Goal: Task Accomplishment & Management: Manage account settings

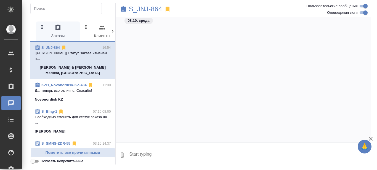
scroll to position [1311, 0]
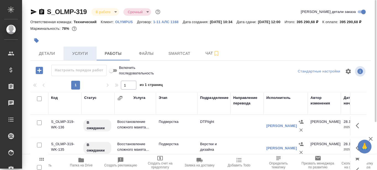
click at [83, 57] on span "Услуги" at bounding box center [80, 53] width 26 height 7
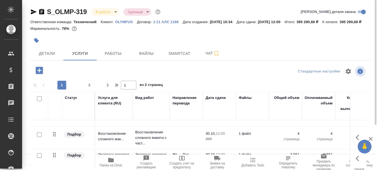
click at [111, 160] on icon "button" at bounding box center [111, 160] width 6 height 4
click at [177, 57] on span "Smartcat" at bounding box center [179, 53] width 26 height 7
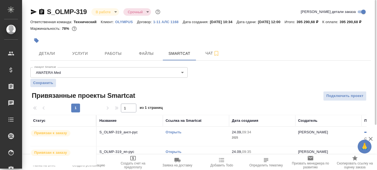
scroll to position [21, 0]
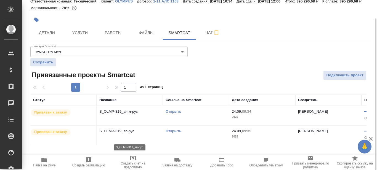
click at [148, 134] on p "S_OLMP-319_яп-рус" at bounding box center [129, 132] width 61 height 6
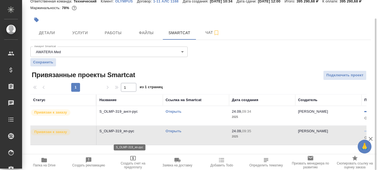
click at [148, 134] on p "S_OLMP-319_яп-рус" at bounding box center [129, 132] width 61 height 6
click at [174, 133] on link "Открыть" at bounding box center [174, 131] width 16 height 4
click at [178, 114] on link "Открыть" at bounding box center [174, 112] width 16 height 4
click at [49, 36] on span "Детали" at bounding box center [47, 33] width 26 height 7
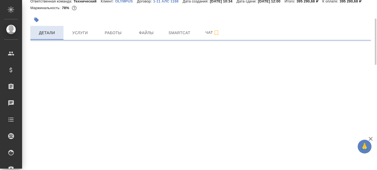
select select "RU"
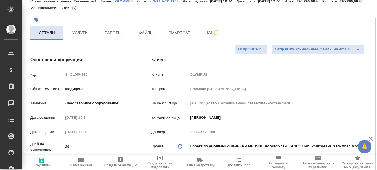
type textarea "x"
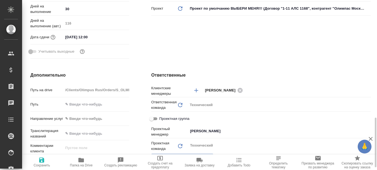
scroll to position [269, 0]
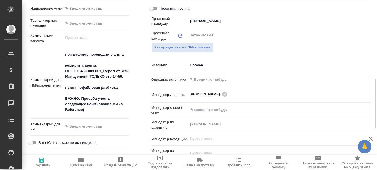
click at [82, 163] on icon "button" at bounding box center [81, 160] width 7 height 7
type textarea "x"
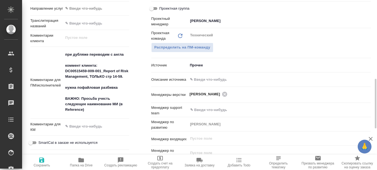
type textarea "x"
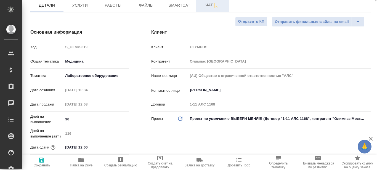
scroll to position [0, 0]
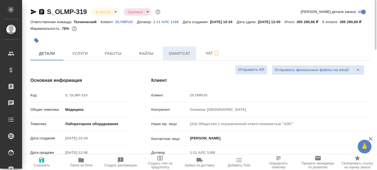
click at [174, 57] on span "Smartcat" at bounding box center [179, 53] width 26 height 7
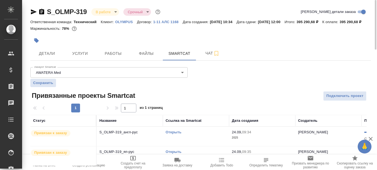
scroll to position [21, 0]
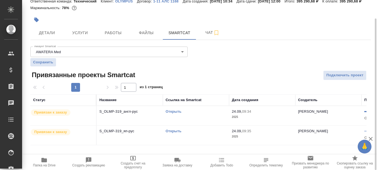
click at [173, 114] on link "Открыть" at bounding box center [174, 112] width 16 height 4
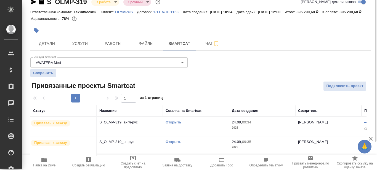
scroll to position [0, 0]
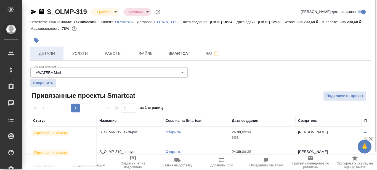
click at [41, 57] on span "Детали" at bounding box center [47, 53] width 26 height 7
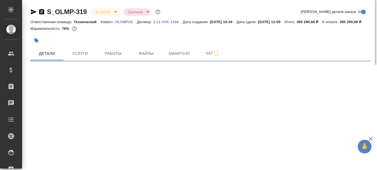
select select "RU"
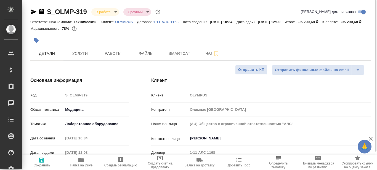
type textarea "x"
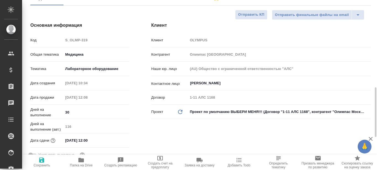
scroll to position [28, 0]
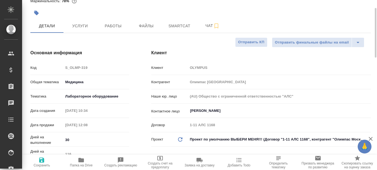
click at [104, 102] on body "🙏 .cls-1 fill:#fff; AWATERA Prazdnichnykh Olga Клиенты Спецификации Заказы 0 Ча…" at bounding box center [188, 85] width 377 height 170
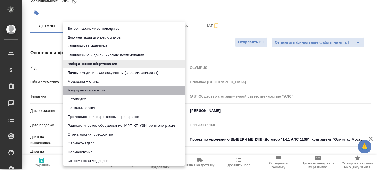
click at [95, 89] on li "Медицинские изделия" at bounding box center [124, 90] width 122 height 9
type input "5a8b8b956a9677013d343dd7"
type textarea "x"
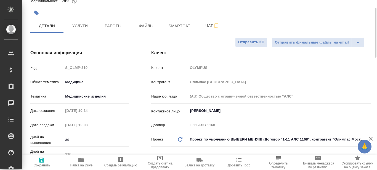
click at [41, 162] on icon "button" at bounding box center [41, 160] width 7 height 7
type textarea "x"
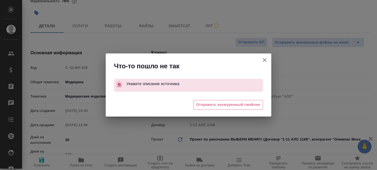
click at [267, 59] on icon "button" at bounding box center [264, 60] width 7 height 7
type textarea "x"
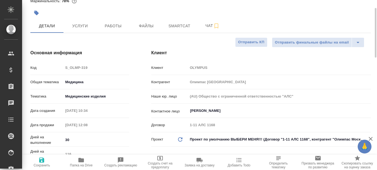
scroll to position [83, 0]
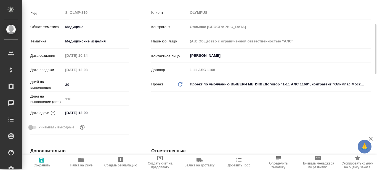
click at [41, 163] on icon "button" at bounding box center [41, 160] width 5 height 5
type textarea "x"
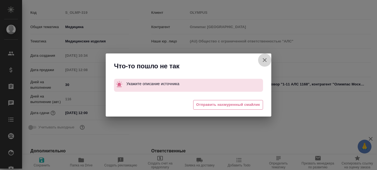
click at [265, 59] on icon "button" at bounding box center [265, 60] width 4 height 4
type textarea "x"
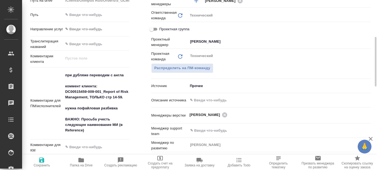
scroll to position [276, 0]
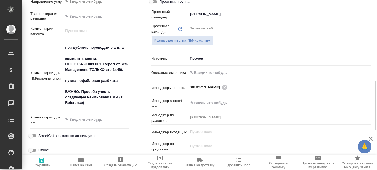
type textarea "x"
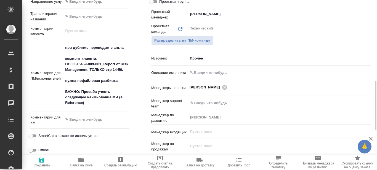
type textarea "x"
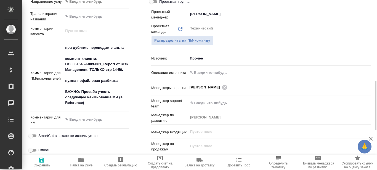
type textarea "x"
drag, startPoint x: 65, startPoint y: 65, endPoint x: 124, endPoint y: 76, distance: 59.8
click at [124, 76] on textarea "при дубляже переводим с англа коммент клиента: DC00515459-009-001_Report of Ris…" at bounding box center [95, 75] width 65 height 65
type textarea "x"
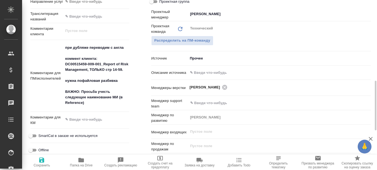
type textarea "x"
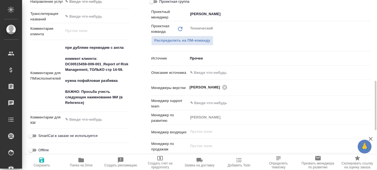
type textarea "x"
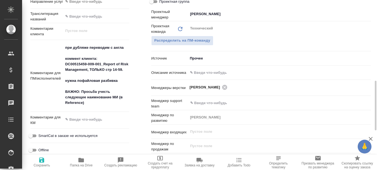
type textarea "x"
click at [140, 57] on div "Дополнительно Путь на drive /Clients/Olimpus Rus/Orders/S_OLMP-319 Путь Направл…" at bounding box center [79, 64] width 121 height 241
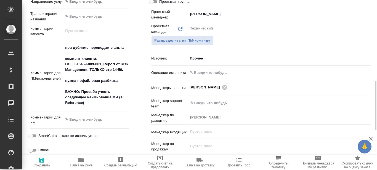
type textarea "x"
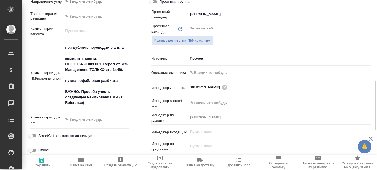
type textarea "x"
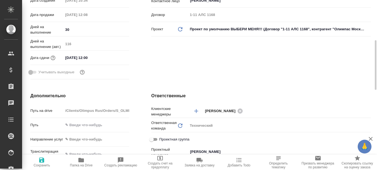
scroll to position [0, 0]
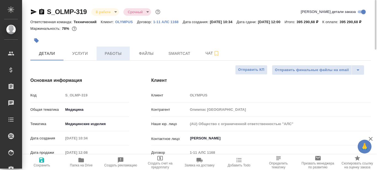
click at [109, 57] on span "Работы" at bounding box center [113, 53] width 26 height 7
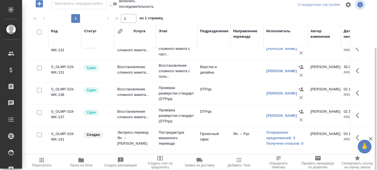
scroll to position [83, 0]
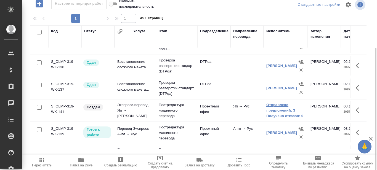
click at [282, 113] on link "Отправлено предложений: 3" at bounding box center [285, 107] width 39 height 11
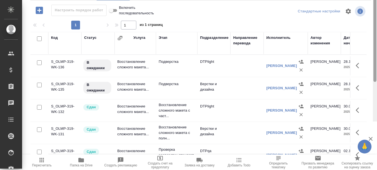
scroll to position [0, 0]
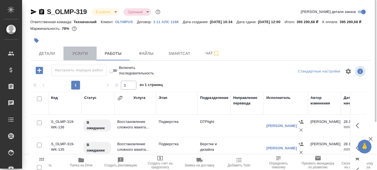
click at [83, 57] on span "Услуги" at bounding box center [80, 53] width 26 height 7
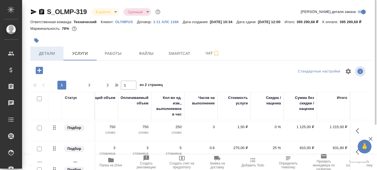
click at [44, 57] on span "Детали" at bounding box center [47, 53] width 26 height 7
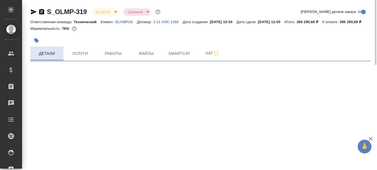
select select "RU"
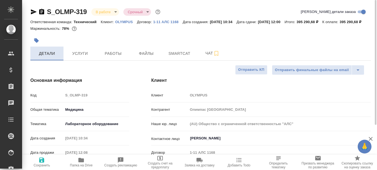
type textarea "x"
click at [109, 131] on body "🙏 .cls-1 fill:#fff; AWATERA Prazdnichnykh Olga Клиенты Спецификации Заказы 0 Ча…" at bounding box center [188, 85] width 377 height 170
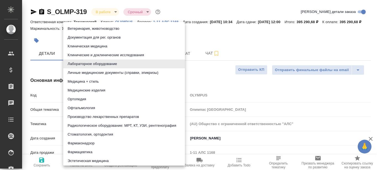
click at [89, 89] on li "Медицинские изделия" at bounding box center [124, 90] width 122 height 9
type input "5a8b8b956a9677013d343dd7"
type textarea "x"
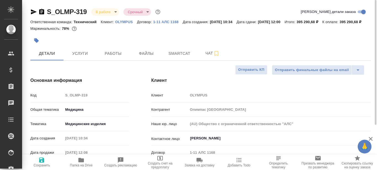
click at [41, 161] on icon "button" at bounding box center [41, 160] width 7 height 7
type textarea "x"
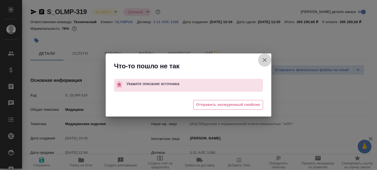
click at [262, 60] on icon "button" at bounding box center [264, 60] width 7 height 7
type textarea "x"
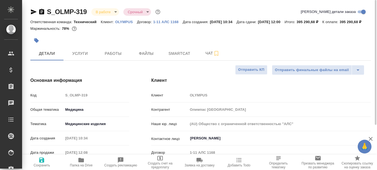
type textarea "x"
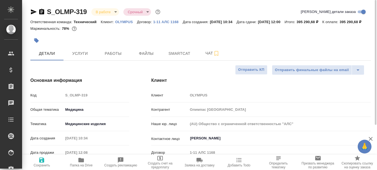
type textarea "x"
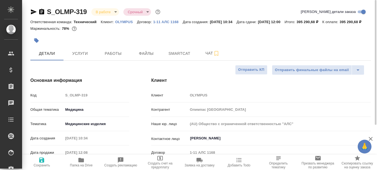
type textarea "x"
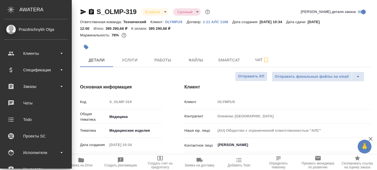
scroll to position [83, 0]
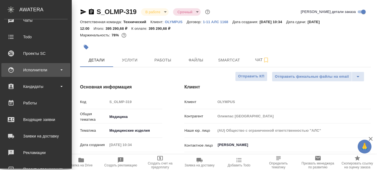
click at [63, 70] on div "Исполнители" at bounding box center [35, 70] width 63 height 8
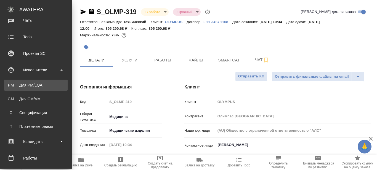
type textarea "x"
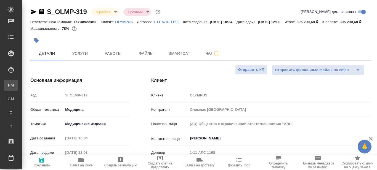
type textarea "x"
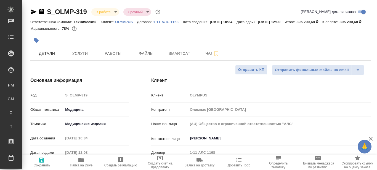
type textarea "x"
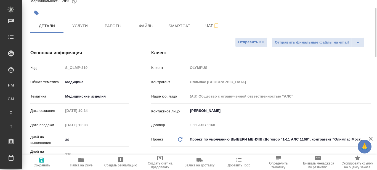
scroll to position [55, 0]
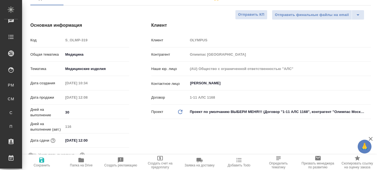
click at [40, 162] on icon "button" at bounding box center [41, 160] width 5 height 5
type textarea "x"
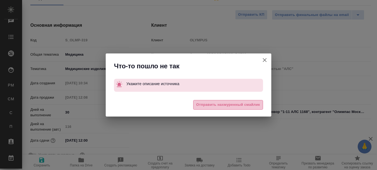
click at [237, 103] on span "Отправить нахмуренный смайлик" at bounding box center [228, 105] width 64 height 6
type textarea "x"
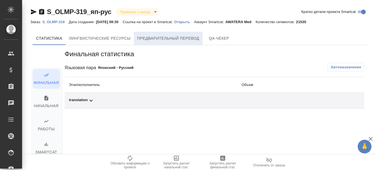
click at [183, 37] on span "Предварительный перевод" at bounding box center [168, 38] width 62 height 7
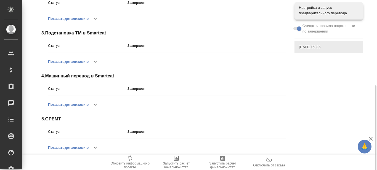
scroll to position [145, 0]
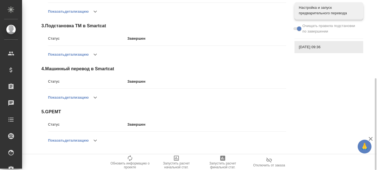
click at [94, 141] on icon "button" at bounding box center [95, 140] width 7 height 7
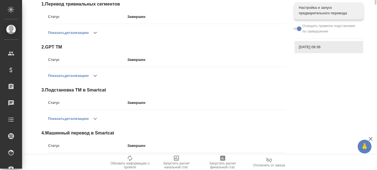
scroll to position [0, 0]
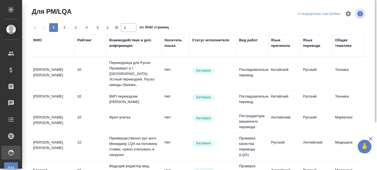
drag, startPoint x: 252, startPoint y: 41, endPoint x: 243, endPoint y: 56, distance: 17.4
click at [252, 41] on div "Вид работ" at bounding box center [248, 41] width 19 height 6
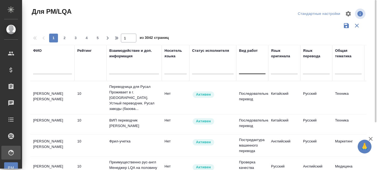
click at [247, 72] on div at bounding box center [252, 69] width 26 height 8
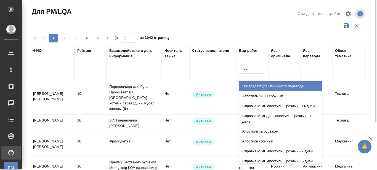
type input "постр"
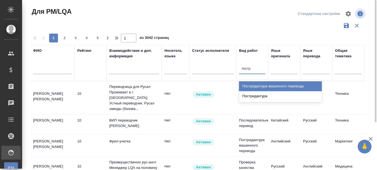
click at [253, 84] on div "Постредактура машинного перевода" at bounding box center [280, 86] width 83 height 10
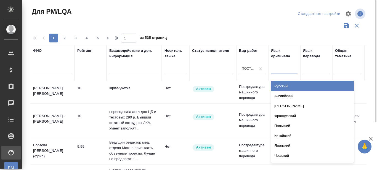
click at [281, 70] on div at bounding box center [284, 69] width 26 height 8
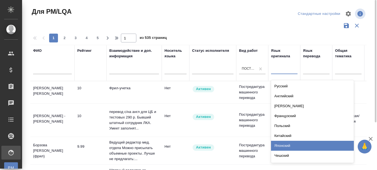
click at [282, 145] on div "Японский" at bounding box center [312, 146] width 83 height 10
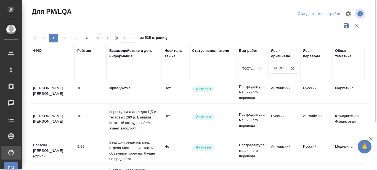
click at [316, 72] on div at bounding box center [316, 69] width 26 height 8
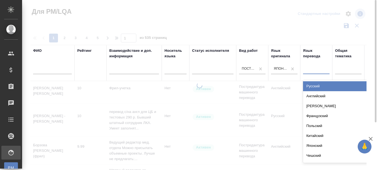
click at [315, 87] on div "Русский" at bounding box center [344, 86] width 83 height 10
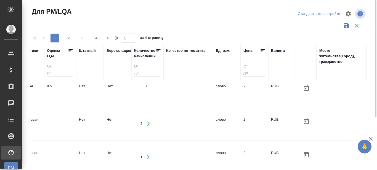
scroll to position [0, 427]
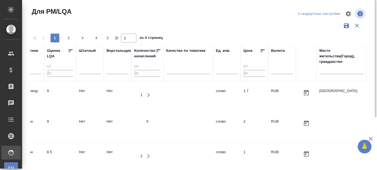
click at [260, 50] on icon at bounding box center [263, 51] width 6 height 6
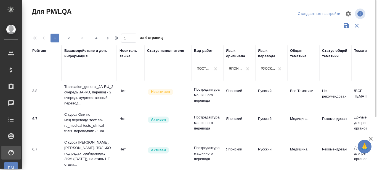
scroll to position [0, 0]
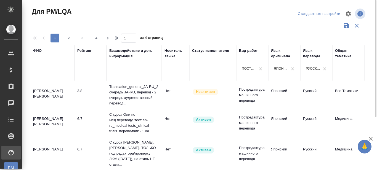
click at [39, 119] on td "Рахманова Ольга Александровна" at bounding box center [52, 122] width 44 height 19
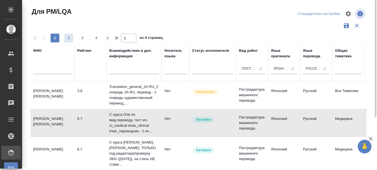
click at [70, 39] on span "2" at bounding box center [68, 38] width 9 height 6
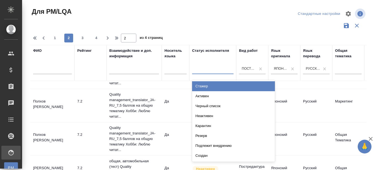
click at [207, 69] on div at bounding box center [212, 69] width 41 height 8
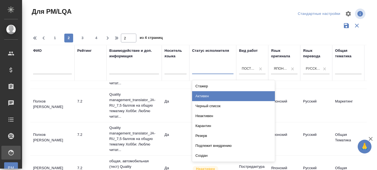
click at [213, 95] on div "Активен" at bounding box center [233, 96] width 83 height 10
click at [219, 71] on div at bounding box center [212, 69] width 41 height 8
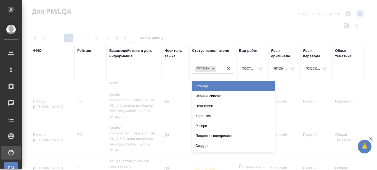
click at [219, 137] on div "Подлежит внедрению" at bounding box center [233, 136] width 83 height 10
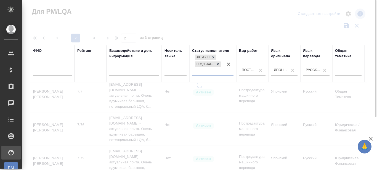
scroll to position [584, 0]
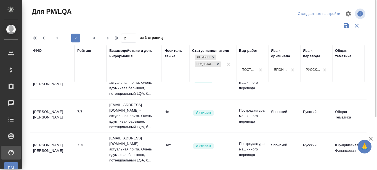
click at [233, 23] on div at bounding box center [198, 25] width 336 height 10
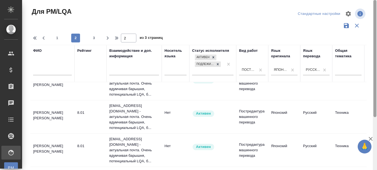
scroll to position [280, 0]
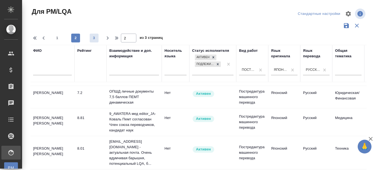
click at [95, 37] on span "3" at bounding box center [94, 38] width 9 height 6
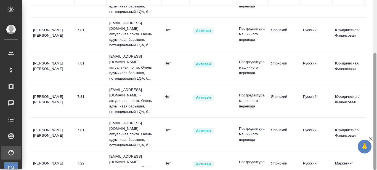
scroll to position [0, 0]
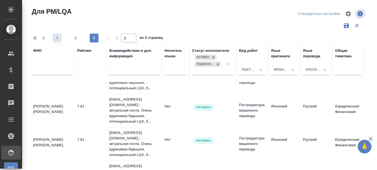
click at [59, 36] on span "1" at bounding box center [57, 38] width 9 height 6
type input "1"
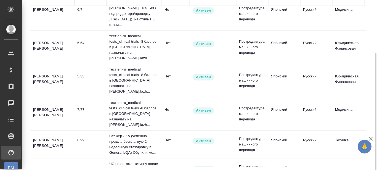
scroll to position [55, 0]
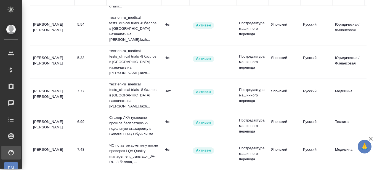
click at [46, 54] on td "[PERSON_NAME]" at bounding box center [52, 61] width 44 height 19
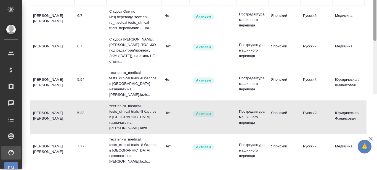
scroll to position [0, 0]
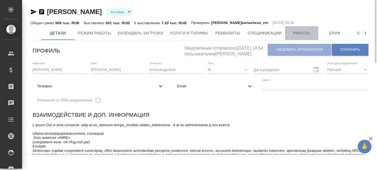
click at [302, 34] on span "Работы" at bounding box center [301, 33] width 26 height 7
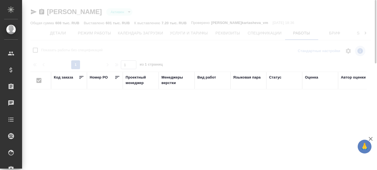
checkbox input "false"
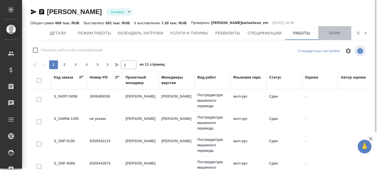
click at [333, 35] on span "Бриф" at bounding box center [334, 33] width 26 height 7
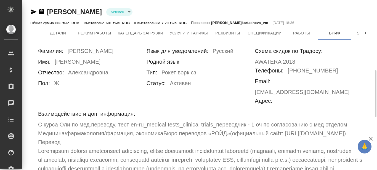
scroll to position [55, 0]
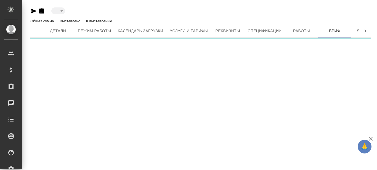
type input "active"
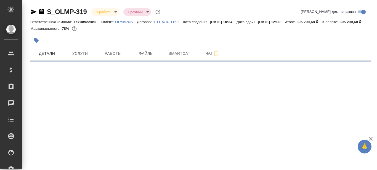
select select "RU"
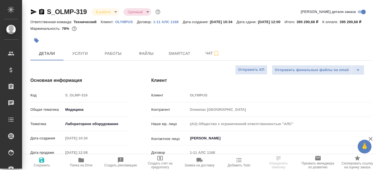
type textarea "x"
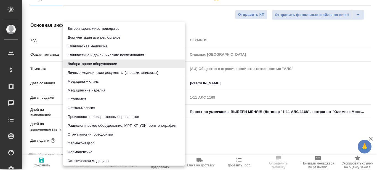
click at [103, 76] on body "🙏 .cls-1 fill:#fff; AWATERA Prazdnichnykh Olga Клиенты Спецификации Заказы Чаты…" at bounding box center [188, 85] width 377 height 170
click at [96, 91] on li "Медицинские изделия" at bounding box center [124, 90] width 122 height 9
type input "5a8b8b956a9677013d343dd7"
type textarea "x"
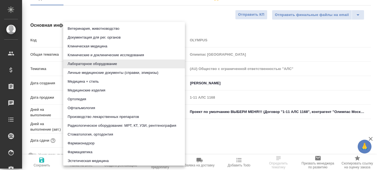
type textarea "x"
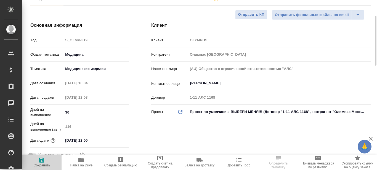
click at [43, 164] on span "Сохранить" at bounding box center [42, 166] width 17 height 4
type textarea "x"
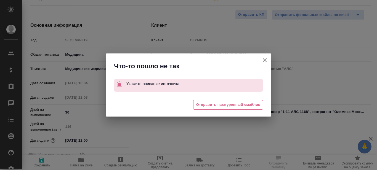
click at [266, 59] on icon "button" at bounding box center [265, 60] width 4 height 4
type textarea "x"
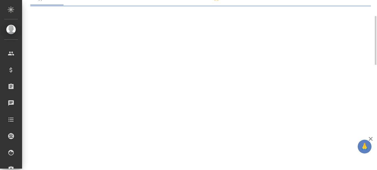
select select "RU"
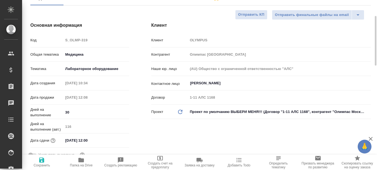
type textarea "x"
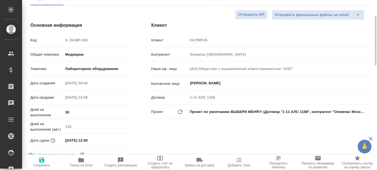
type textarea "x"
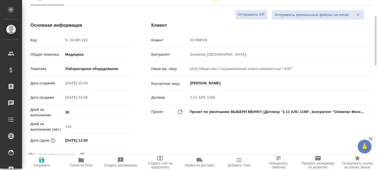
type textarea "x"
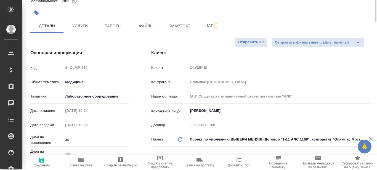
scroll to position [0, 0]
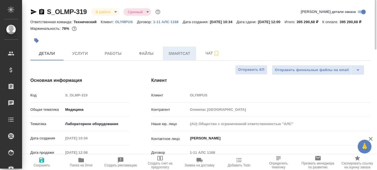
click at [184, 57] on span "Smartcat" at bounding box center [179, 53] width 26 height 7
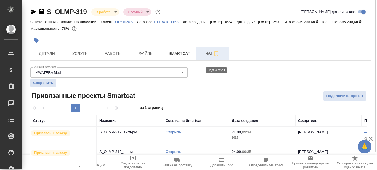
click at [217, 56] on icon "button" at bounding box center [216, 53] width 4 height 5
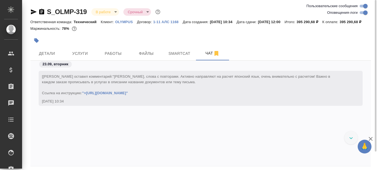
scroll to position [19048, 0]
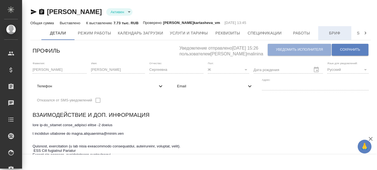
click at [333, 37] on button "Бриф" at bounding box center [334, 33] width 33 height 14
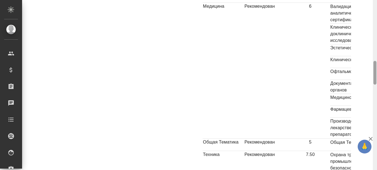
scroll to position [606, 0]
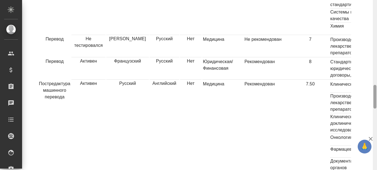
drag, startPoint x: 377, startPoint y: 73, endPoint x: 374, endPoint y: 163, distance: 90.5
click at [374, 163] on div at bounding box center [375, 85] width 4 height 170
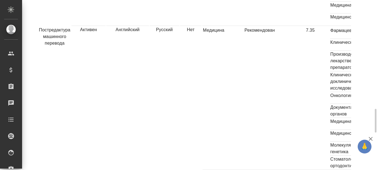
drag, startPoint x: 377, startPoint y: 93, endPoint x: 368, endPoint y: 161, distance: 68.1
click at [367, 170] on html "🙏 .cls-1 fill:#fff; AWATERA Prazdnichnykh [PERSON_NAME] Спецификации Заказы 0 Ч…" at bounding box center [188, 85] width 377 height 170
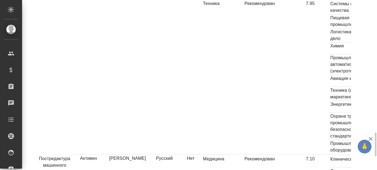
click at [294, 106] on td "7.95" at bounding box center [310, 77] width 39 height 155
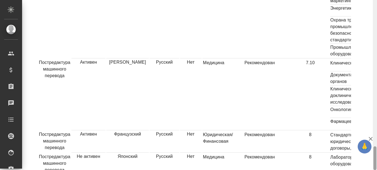
drag, startPoint x: 377, startPoint y: 144, endPoint x: 377, endPoint y: 154, distance: 10.5
click at [377, 150] on div at bounding box center [375, 85] width 4 height 170
drag, startPoint x: 377, startPoint y: 155, endPoint x: 376, endPoint y: 77, distance: 78.1
click at [376, 77] on div at bounding box center [375, 85] width 4 height 170
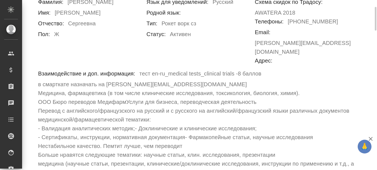
scroll to position [0, 0]
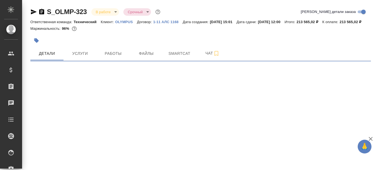
select select "RU"
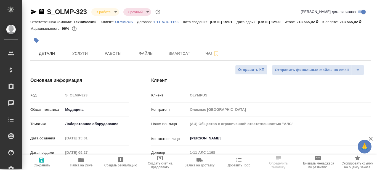
type textarea "x"
type input "[PERSON_NAME]"
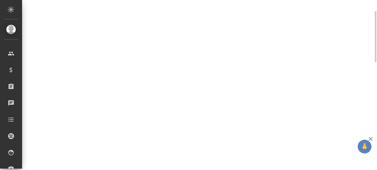
scroll to position [310, 0]
select select "RU"
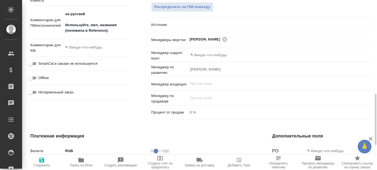
type textarea "x"
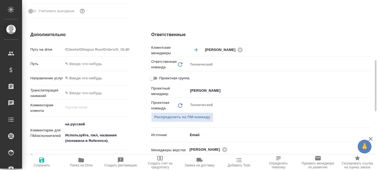
scroll to position [116, 0]
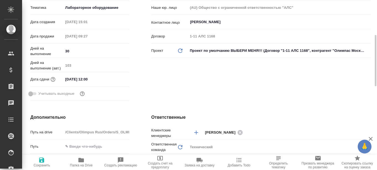
type textarea "x"
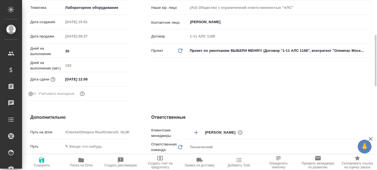
type textarea "x"
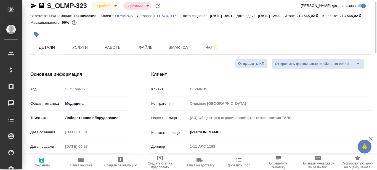
scroll to position [0, 0]
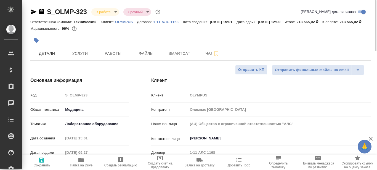
type textarea "x"
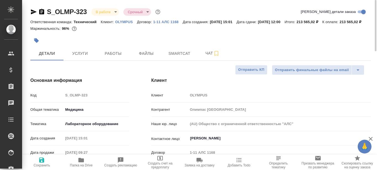
type textarea "x"
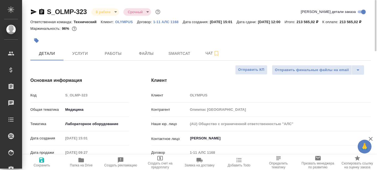
type textarea "x"
click at [184, 57] on span "Smartcat" at bounding box center [179, 53] width 26 height 7
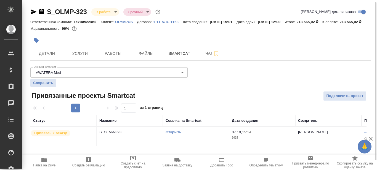
scroll to position [1, 0]
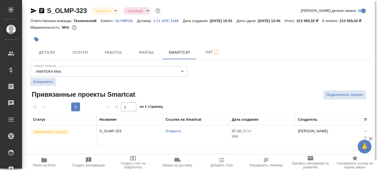
click at [177, 133] on link "Открыть" at bounding box center [174, 131] width 16 height 4
click at [45, 162] on icon "button" at bounding box center [44, 160] width 6 height 4
click at [47, 56] on span "Детали" at bounding box center [47, 52] width 26 height 7
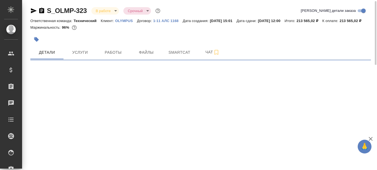
select select "RU"
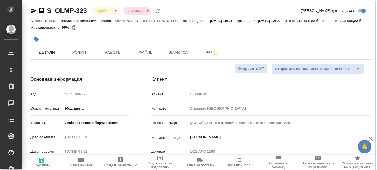
type textarea "x"
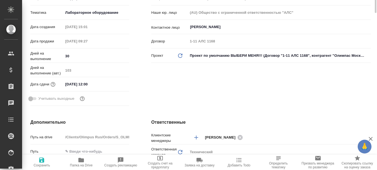
scroll to position [1, 0]
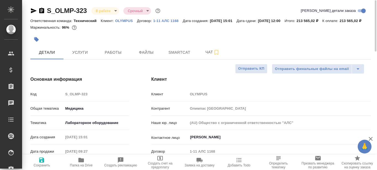
type textarea "x"
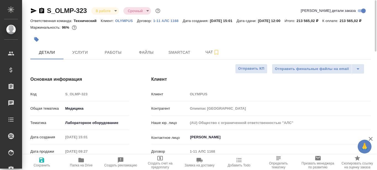
type textarea "x"
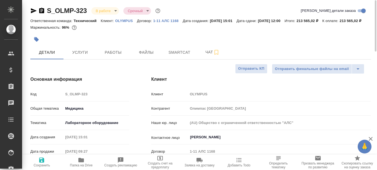
type textarea "x"
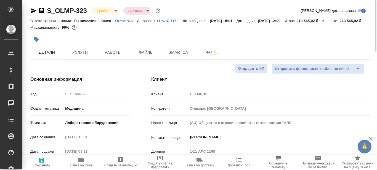
type textarea "x"
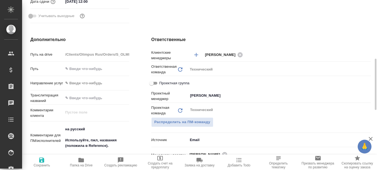
scroll to position [111, 0]
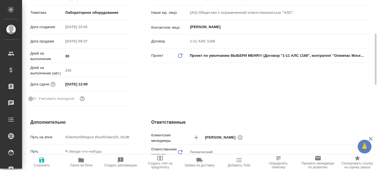
type textarea "x"
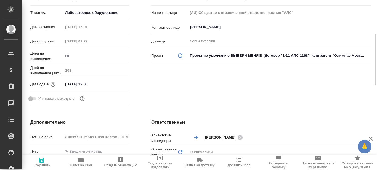
type textarea "x"
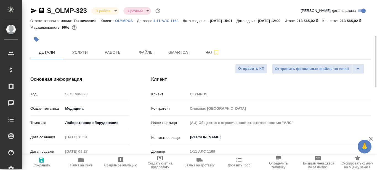
scroll to position [29, 0]
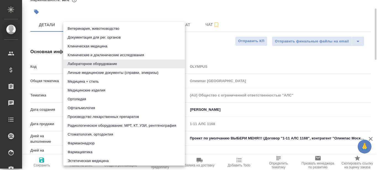
click at [110, 102] on body "🙏 .cls-1 fill:#fff; AWATERA Prazdnichnykh Olga Клиенты Спецификации Заказы 0 Ча…" at bounding box center [188, 85] width 377 height 170
click at [92, 91] on li "Медицинские изделия" at bounding box center [124, 90] width 122 height 9
type input "5a8b8b956a9677013d343dd7"
type textarea "x"
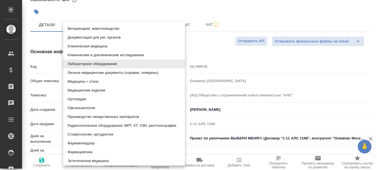
type textarea "x"
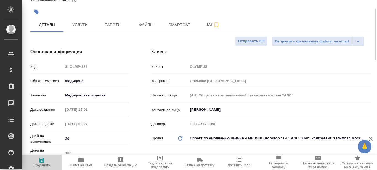
click at [40, 163] on icon "button" at bounding box center [41, 160] width 5 height 5
type textarea "x"
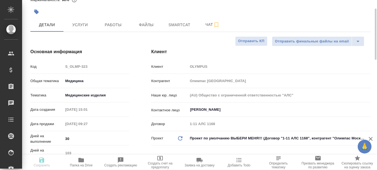
type textarea "x"
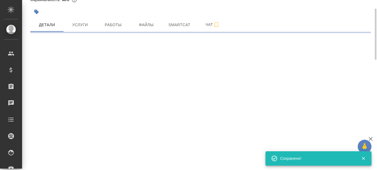
select select "RU"
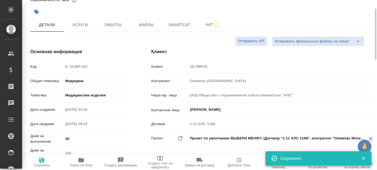
type textarea "x"
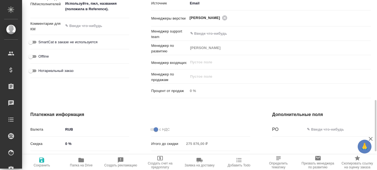
scroll to position [248, 0]
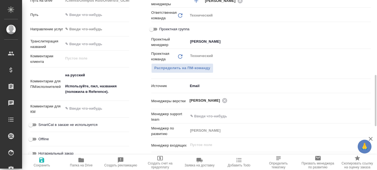
type textarea "x"
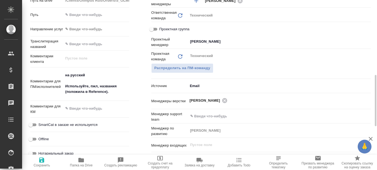
type textarea "x"
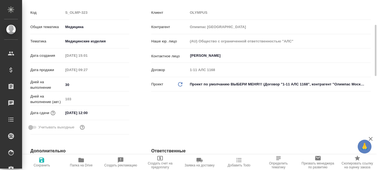
scroll to position [0, 0]
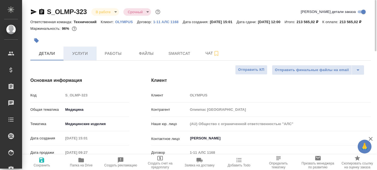
click at [82, 57] on span "Услуги" at bounding box center [80, 53] width 26 height 7
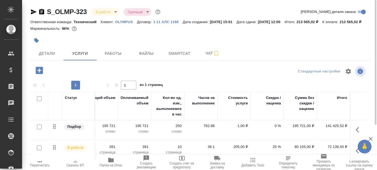
click at [32, 11] on icon "button" at bounding box center [34, 11] width 6 height 5
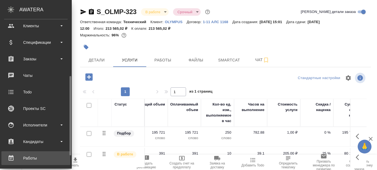
scroll to position [83, 0]
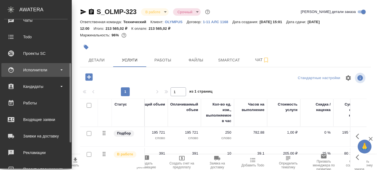
click at [62, 70] on b at bounding box center [61, 70] width 2 height 1
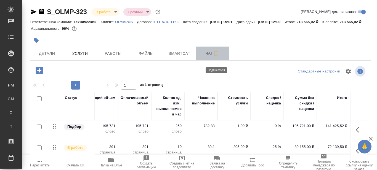
click at [217, 57] on icon "button" at bounding box center [216, 53] width 7 height 7
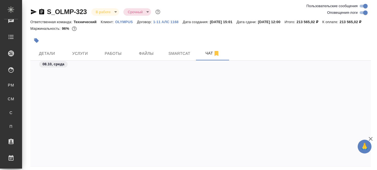
scroll to position [1254, 0]
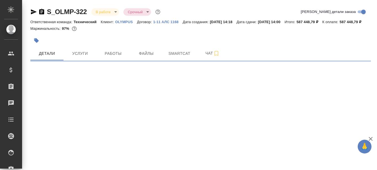
select select "RU"
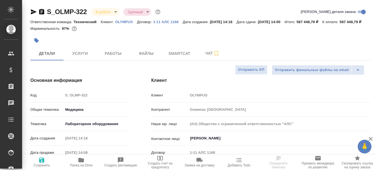
type textarea "x"
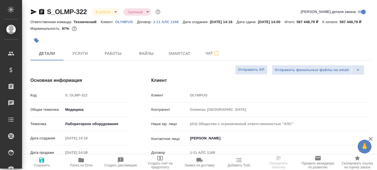
type textarea "x"
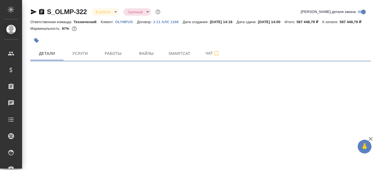
select select "RU"
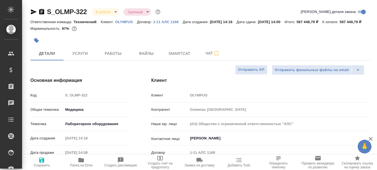
type textarea "x"
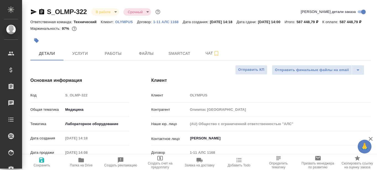
type textarea "x"
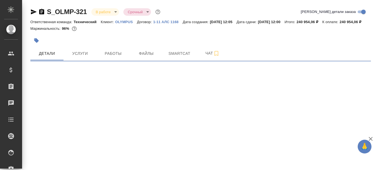
select select "RU"
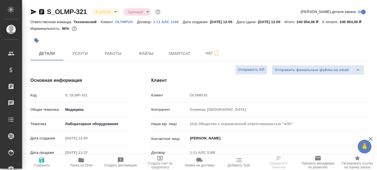
type textarea "x"
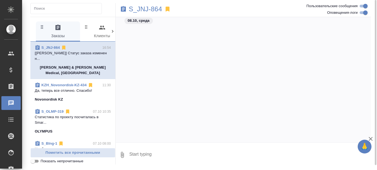
scroll to position [1311, 0]
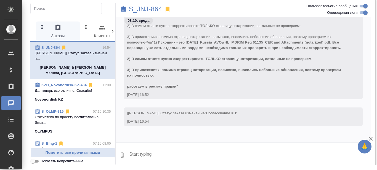
click at [52, 110] on link "S_OLMP-319" at bounding box center [52, 112] width 22 height 4
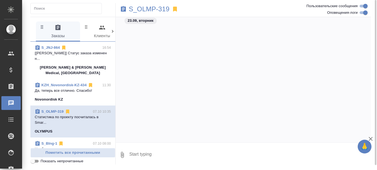
scroll to position [0, 0]
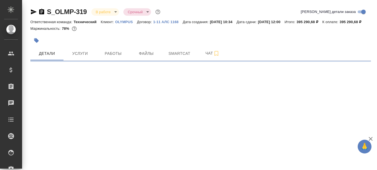
select select "RU"
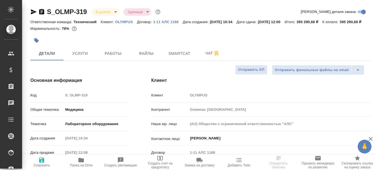
type textarea "x"
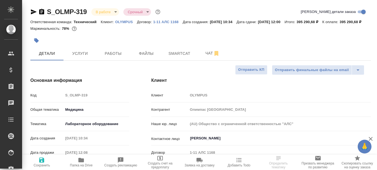
type textarea "x"
click at [32, 12] on icon "button" at bounding box center [33, 12] width 7 height 7
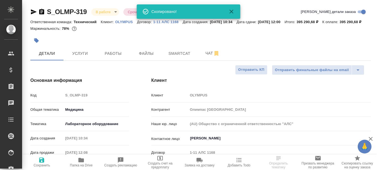
type textarea "x"
select select "RU"
type textarea "x"
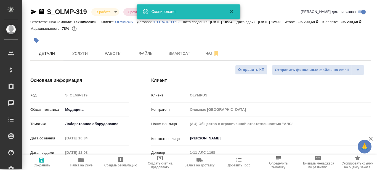
type textarea "x"
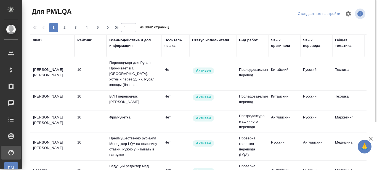
click at [280, 45] on div "Язык оригинала" at bounding box center [284, 43] width 26 height 11
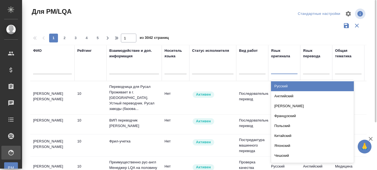
click at [277, 71] on div at bounding box center [284, 69] width 26 height 8
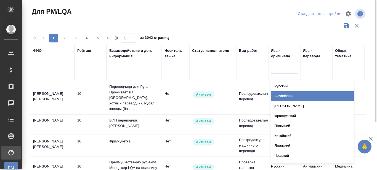
click at [287, 96] on div "Английский" at bounding box center [312, 96] width 83 height 10
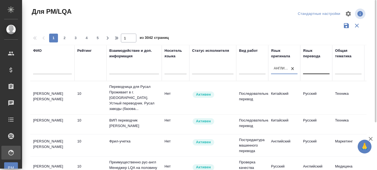
click at [314, 72] on div at bounding box center [316, 69] width 26 height 8
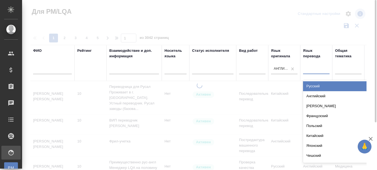
click at [314, 87] on div "Русский" at bounding box center [344, 86] width 83 height 10
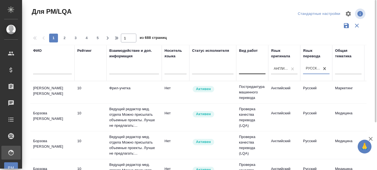
click at [251, 70] on div at bounding box center [252, 69] width 26 height 8
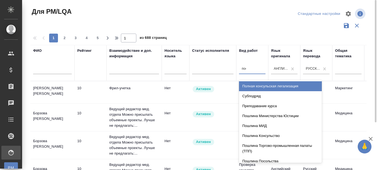
type input "пост"
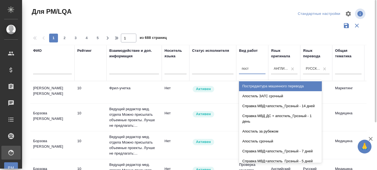
click at [256, 85] on div "Постредактура машинного перевода" at bounding box center [280, 86] width 83 height 10
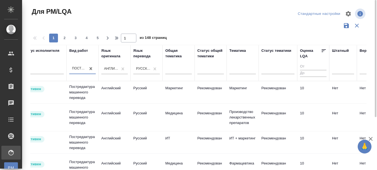
scroll to position [0, 172]
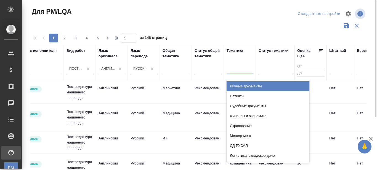
click at [238, 71] on div at bounding box center [240, 69] width 26 height 8
type input "мед"
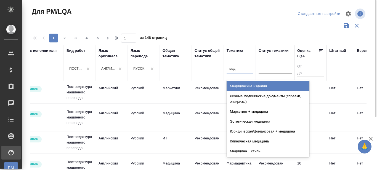
drag, startPoint x: 240, startPoint y: 86, endPoint x: 272, endPoint y: 70, distance: 36.0
click at [240, 86] on div "Медицинские изделия" at bounding box center [268, 86] width 83 height 10
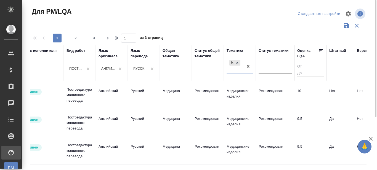
click at [269, 70] on div at bounding box center [275, 69] width 33 height 8
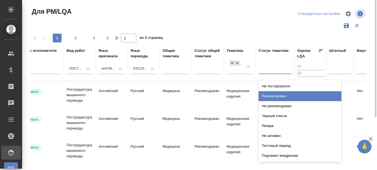
click at [274, 95] on div "Рекомендован" at bounding box center [300, 96] width 83 height 10
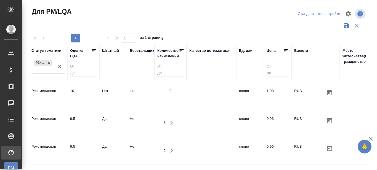
scroll to position [0, 400]
drag, startPoint x: 284, startPoint y: 51, endPoint x: 270, endPoint y: 102, distance: 53.7
click at [284, 50] on icon at bounding box center [286, 51] width 6 height 6
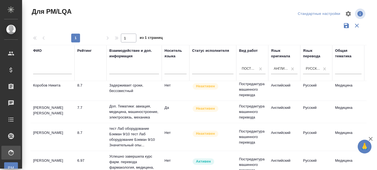
scroll to position [0, 0]
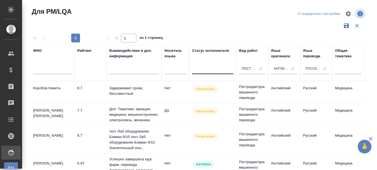
click at [205, 70] on div at bounding box center [212, 69] width 41 height 8
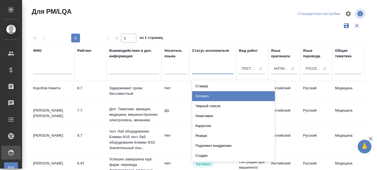
click at [206, 96] on div "Активен" at bounding box center [233, 96] width 83 height 10
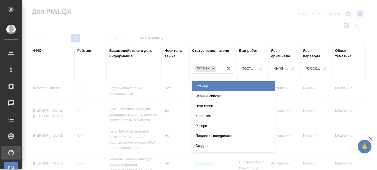
click at [220, 70] on div "Активен" at bounding box center [207, 69] width 31 height 8
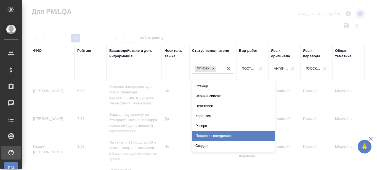
click at [212, 135] on div "Подлежит внедрению" at bounding box center [233, 136] width 83 height 10
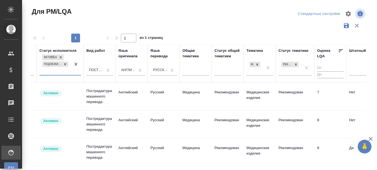
scroll to position [0, 153]
click at [296, 63] on icon at bounding box center [295, 64] width 2 height 2
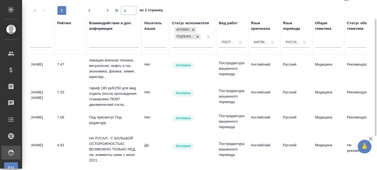
scroll to position [0, 0]
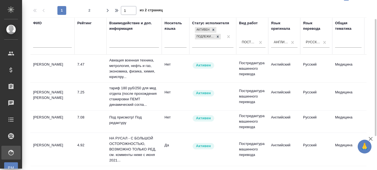
click at [45, 93] on td "Ильинова Ирина" at bounding box center [52, 96] width 44 height 19
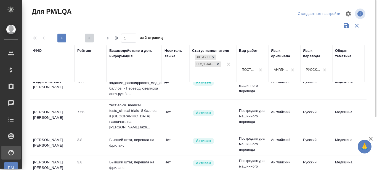
click at [89, 40] on span "2" at bounding box center [89, 38] width 9 height 6
type input "2"
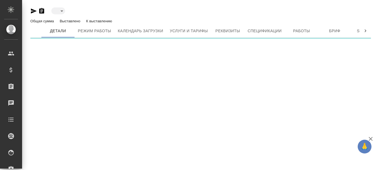
type input "active"
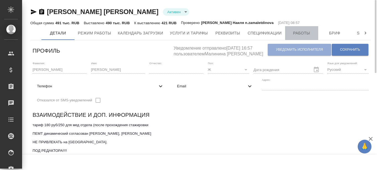
click at [306, 34] on span "Работы" at bounding box center [301, 33] width 26 height 7
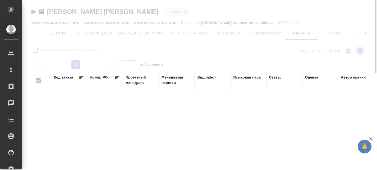
checkbox input "false"
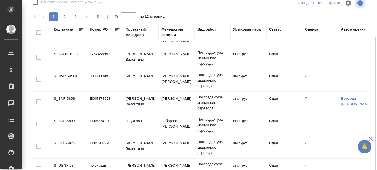
scroll to position [28, 0]
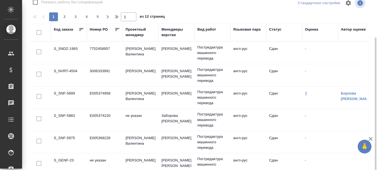
click at [306, 91] on link "7" at bounding box center [306, 93] width 2 height 4
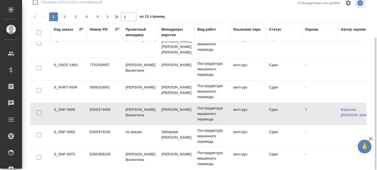
scroll to position [0, 0]
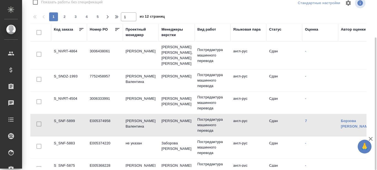
click at [315, 30] on div "Оценка" at bounding box center [311, 30] width 13 height 6
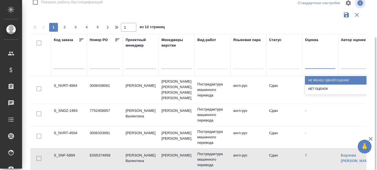
click at [314, 67] on div at bounding box center [320, 63] width 30 height 8
click at [321, 82] on div "Не менее одной оценки" at bounding box center [360, 80] width 110 height 9
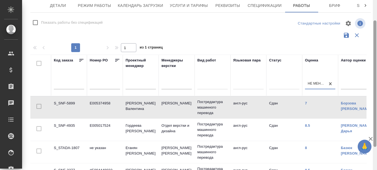
scroll to position [59, 0]
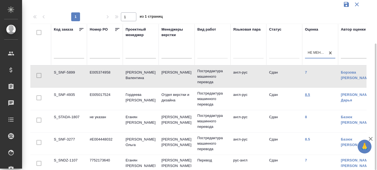
click at [306, 95] on link "8.5" at bounding box center [307, 95] width 5 height 4
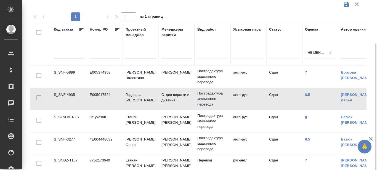
click at [306, 116] on link "8" at bounding box center [306, 117] width 2 height 4
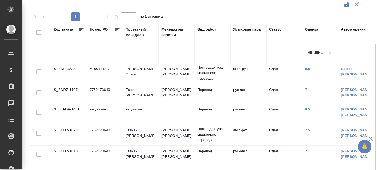
scroll to position [83, 0]
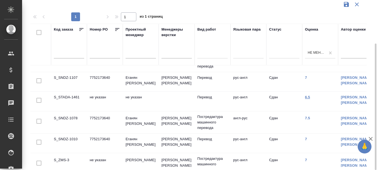
click at [306, 96] on link "6.5" at bounding box center [307, 97] width 5 height 4
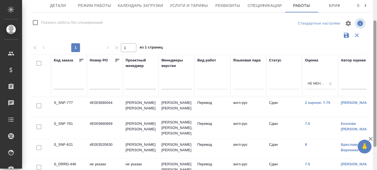
scroll to position [0, 0]
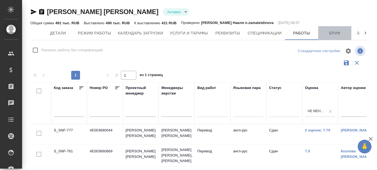
click at [334, 36] on span "Бриф" at bounding box center [334, 33] width 26 height 7
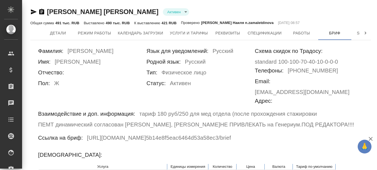
click at [33, 12] on icon "button" at bounding box center [33, 12] width 7 height 7
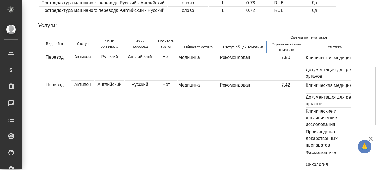
scroll to position [248, 0]
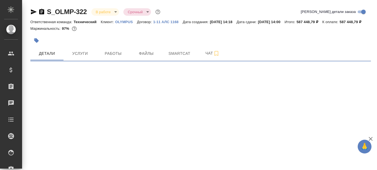
select select "RU"
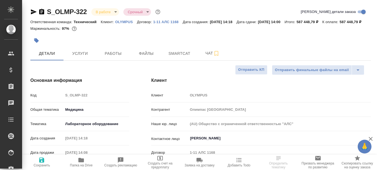
type textarea "x"
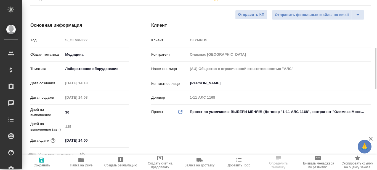
scroll to position [83, 0]
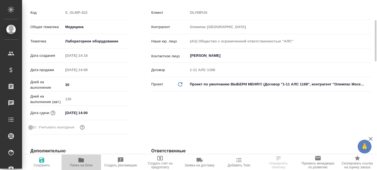
click at [83, 163] on icon "button" at bounding box center [81, 160] width 7 height 7
type textarea "x"
select select "RU"
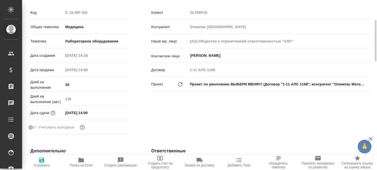
type textarea "x"
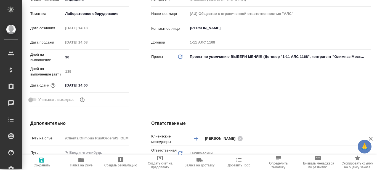
scroll to position [28, 0]
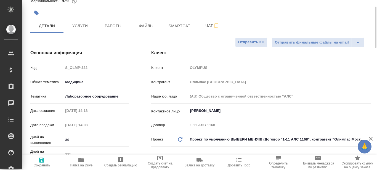
type textarea "x"
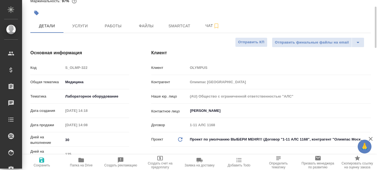
type textarea "x"
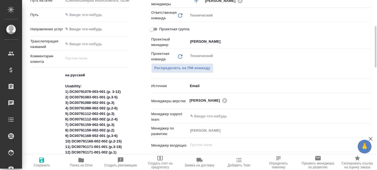
scroll to position [138, 0]
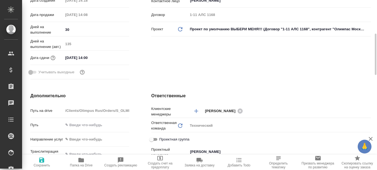
type textarea "x"
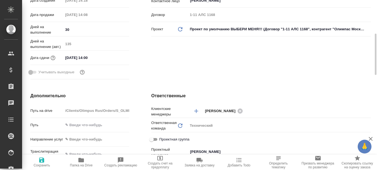
type textarea "x"
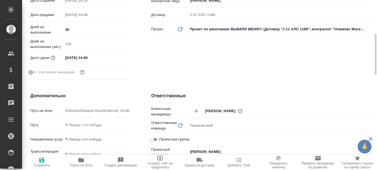
type textarea "x"
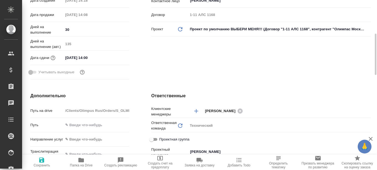
type textarea "x"
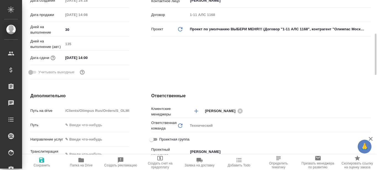
type textarea "x"
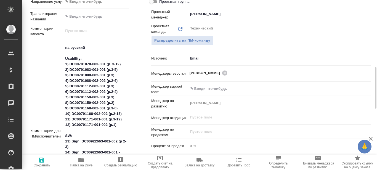
scroll to position [331, 0]
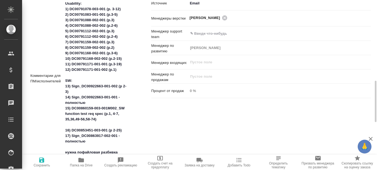
type textarea "x"
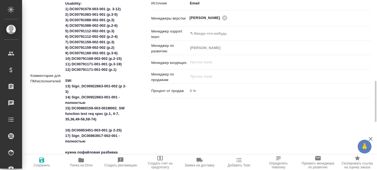
type textarea "x"
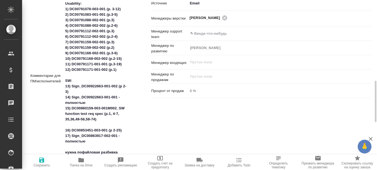
type textarea "x"
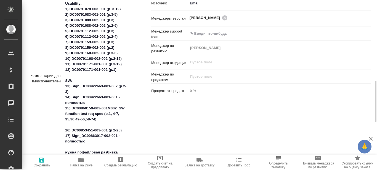
type textarea "x"
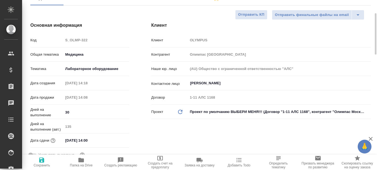
scroll to position [0, 0]
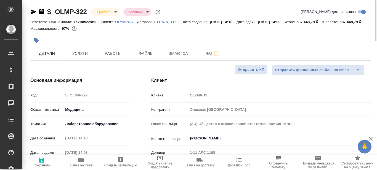
click at [32, 12] on icon "button" at bounding box center [33, 12] width 7 height 7
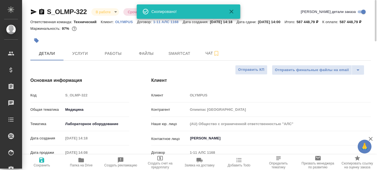
type textarea "x"
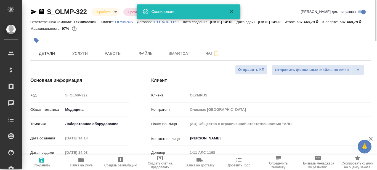
type textarea "x"
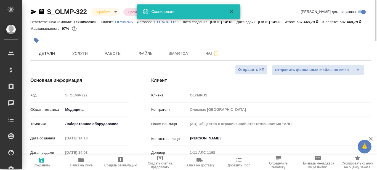
type textarea "x"
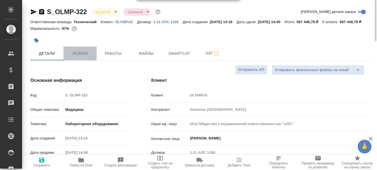
click at [75, 57] on span "Услуги" at bounding box center [80, 53] width 26 height 7
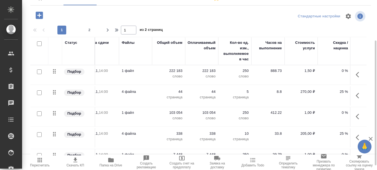
scroll to position [0, 117]
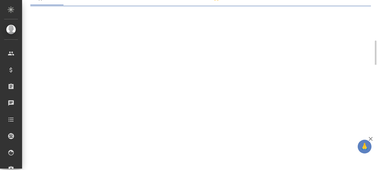
select select "RU"
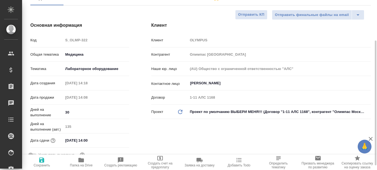
type textarea "x"
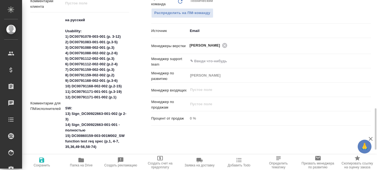
scroll to position [331, 0]
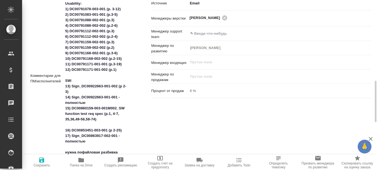
type textarea "x"
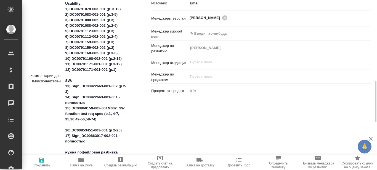
type textarea "x"
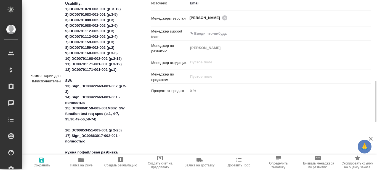
type textarea "x"
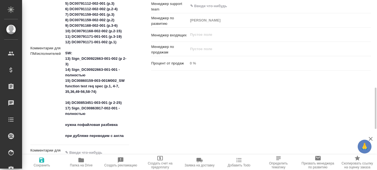
scroll to position [386, 0]
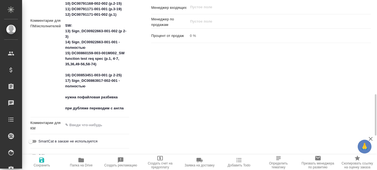
type textarea "x"
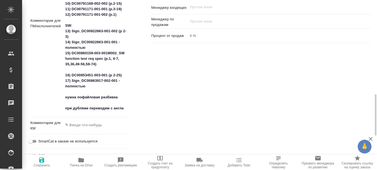
type textarea "x"
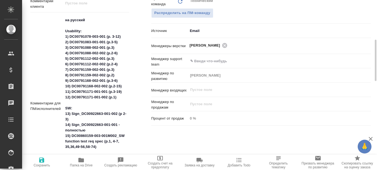
scroll to position [276, 0]
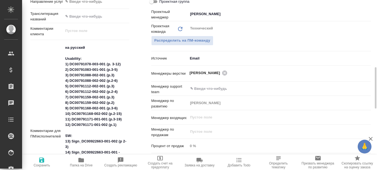
type textarea "x"
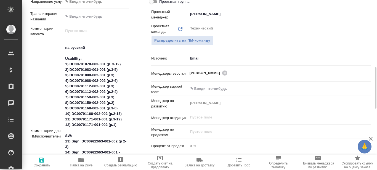
type textarea "x"
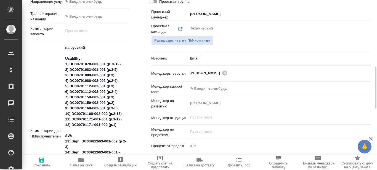
type textarea "x"
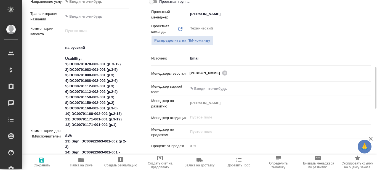
type textarea "x"
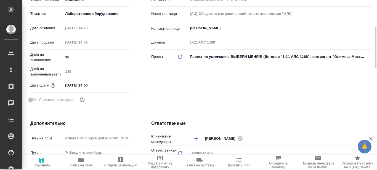
scroll to position [0, 0]
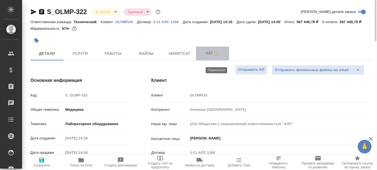
click at [217, 57] on icon "button" at bounding box center [216, 53] width 7 height 7
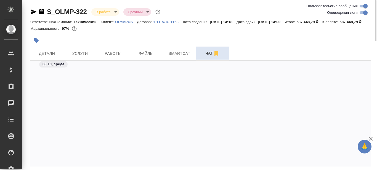
scroll to position [13655, 0]
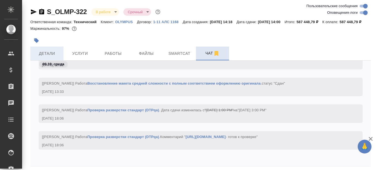
click at [41, 57] on span "Детали" at bounding box center [47, 53] width 26 height 7
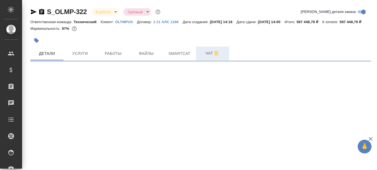
select select "RU"
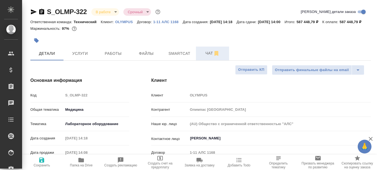
type textarea "x"
type input "[PERSON_NAME]"
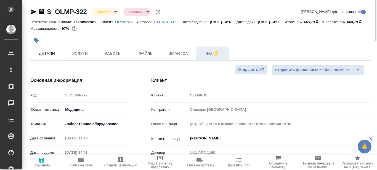
type textarea "x"
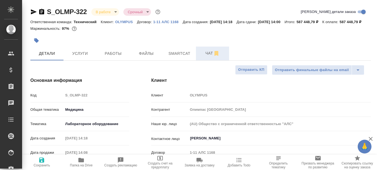
type textarea "x"
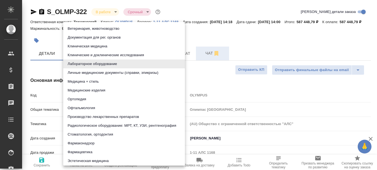
click at [105, 130] on body "🙏 .cls-1 fill:#fff; AWATERA Prazdnichnykh Olga Клиенты Спецификации Заказы 0 Ча…" at bounding box center [188, 85] width 377 height 170
click at [87, 91] on li "Медицинские изделия" at bounding box center [124, 90] width 122 height 9
type input "5a8b8b956a9677013d343dd7"
type textarea "x"
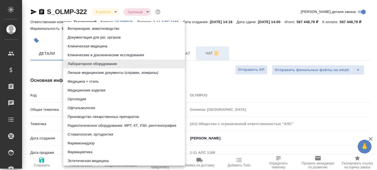
type textarea "x"
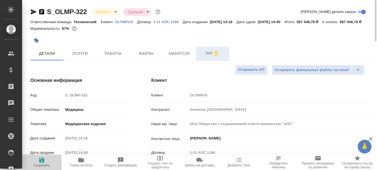
click at [41, 159] on icon "button" at bounding box center [41, 160] width 7 height 7
type textarea "x"
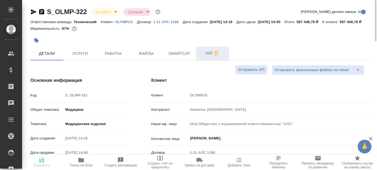
type textarea "x"
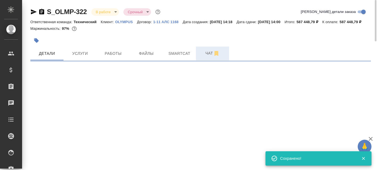
select select "RU"
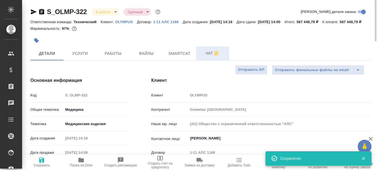
type textarea "x"
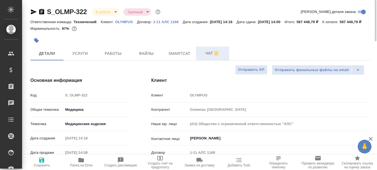
type textarea "x"
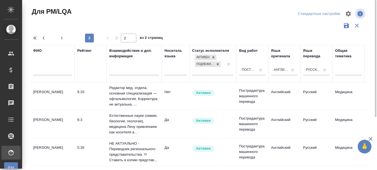
click at [55, 70] on input "text" at bounding box center [52, 71] width 39 height 7
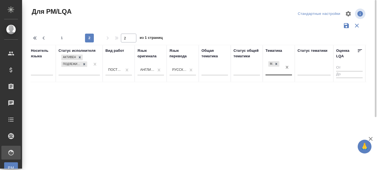
scroll to position [0, 134]
type input "Шуранд"
type input "1"
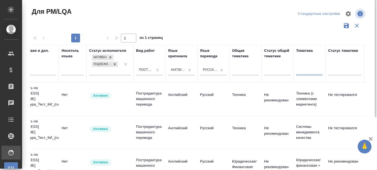
scroll to position [0, 0]
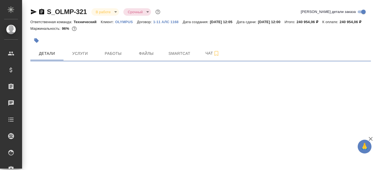
select select "RU"
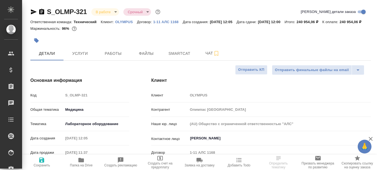
type textarea "x"
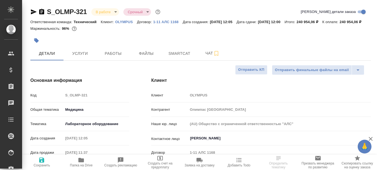
type textarea "x"
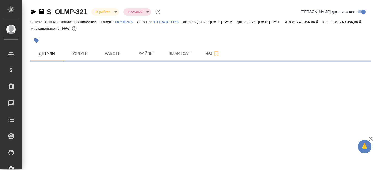
select select "RU"
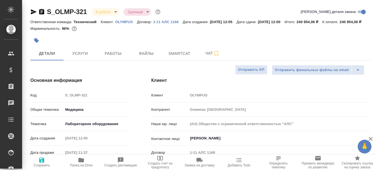
type textarea "x"
drag, startPoint x: 33, startPoint y: 12, endPoint x: 35, endPoint y: 15, distance: 4.2
click at [33, 12] on icon "button" at bounding box center [33, 12] width 7 height 7
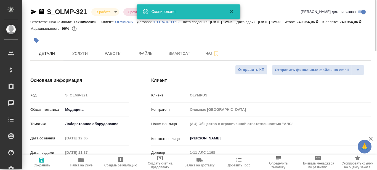
type textarea "x"
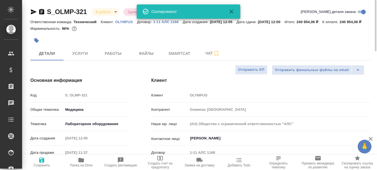
type textarea "x"
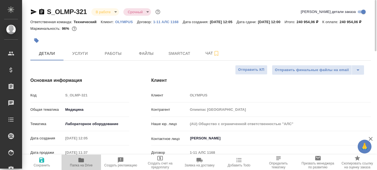
click at [79, 163] on span "Папка на Drive" at bounding box center [81, 162] width 33 height 10
type textarea "x"
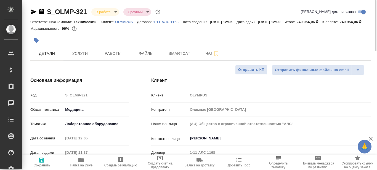
type textarea "x"
click at [86, 57] on span "Услуги" at bounding box center [80, 53] width 26 height 7
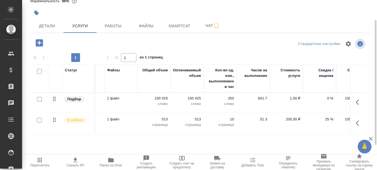
scroll to position [0, 132]
click at [48, 30] on span "Детали" at bounding box center [47, 26] width 26 height 7
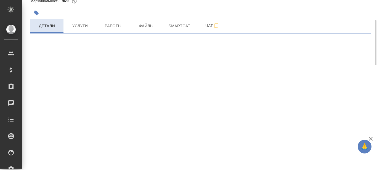
select select "RU"
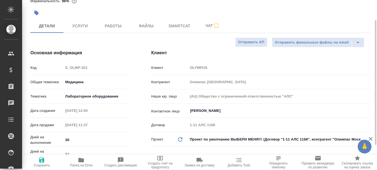
type textarea "x"
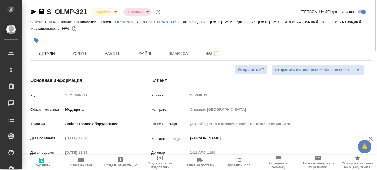
scroll to position [28, 0]
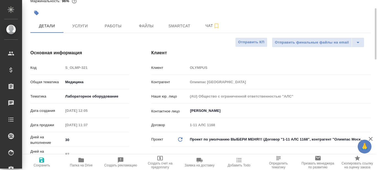
type textarea "x"
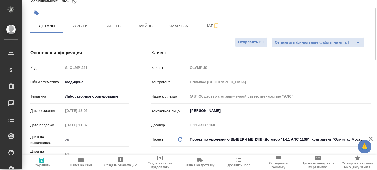
type textarea "x"
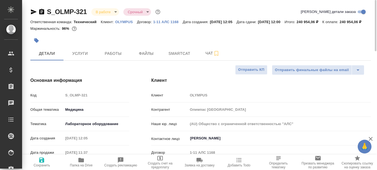
type textarea "x"
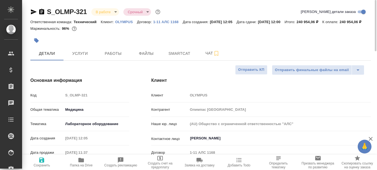
type textarea "x"
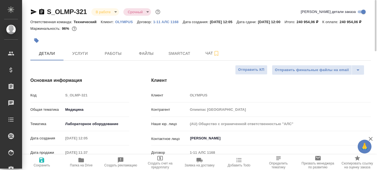
type textarea "x"
click at [73, 57] on span "Услуги" at bounding box center [80, 53] width 26 height 7
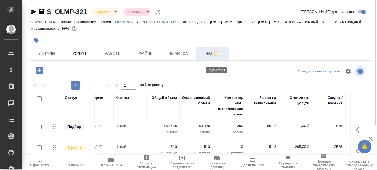
click at [217, 57] on icon "button" at bounding box center [216, 53] width 7 height 7
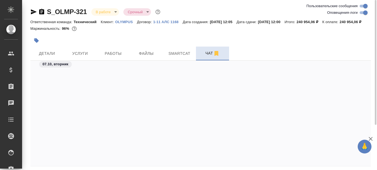
scroll to position [1724, 0]
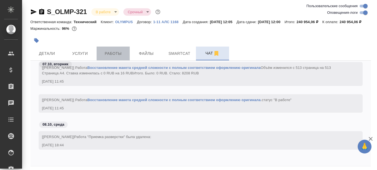
click at [111, 56] on button "Работы" at bounding box center [113, 54] width 33 height 14
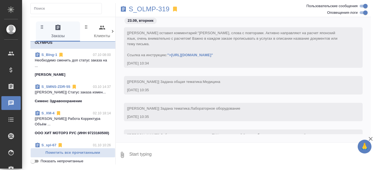
scroll to position [193, 0]
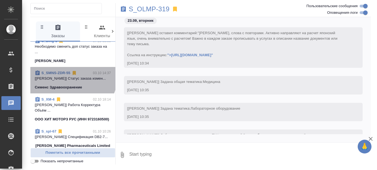
click at [63, 73] on link "S_SMNS-ZDR-55" at bounding box center [55, 73] width 29 height 4
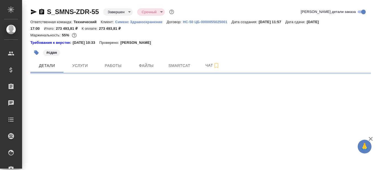
select select "RU"
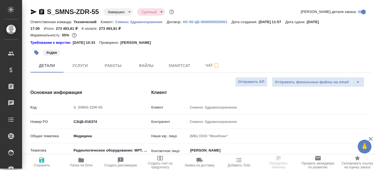
type textarea "x"
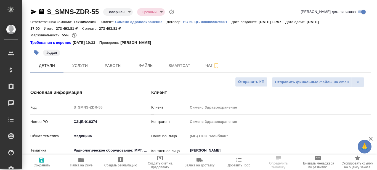
type textarea "x"
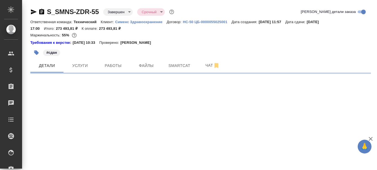
select select "RU"
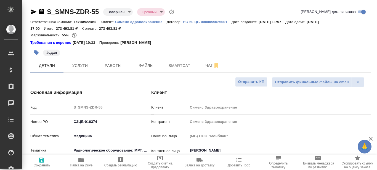
type textarea "x"
click at [147, 22] on p "Сименс Здравоохранение" at bounding box center [141, 22] width 52 height 4
type textarea "x"
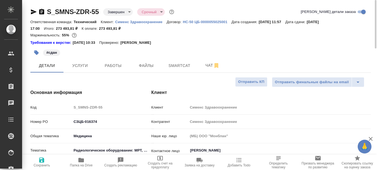
type textarea "x"
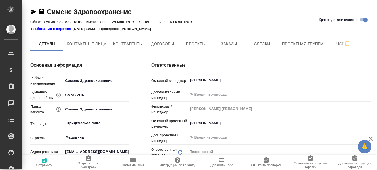
type input "(МБ) ООО "Монблан""
type textarea "x"
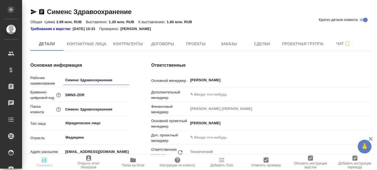
type textarea "x"
click at [228, 46] on span "Заказы" at bounding box center [229, 44] width 26 height 7
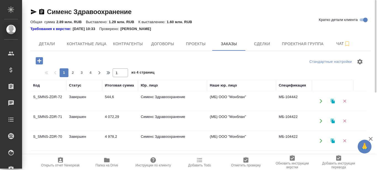
click at [75, 73] on span "2" at bounding box center [72, 73] width 9 height 6
type input "2"
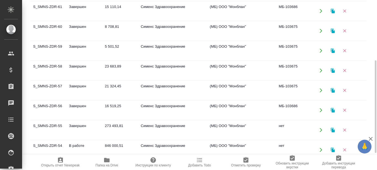
scroll to position [138, 0]
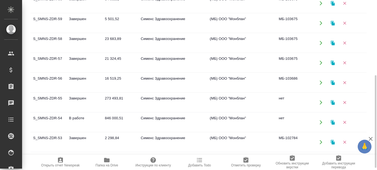
click at [52, 119] on td "S_SMNS-ZDR-54" at bounding box center [48, 122] width 36 height 19
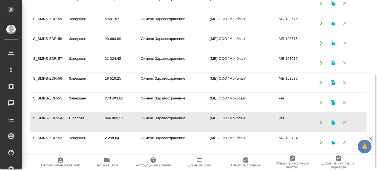
click at [52, 119] on td "S_SMNS-ZDR-54" at bounding box center [48, 122] width 36 height 19
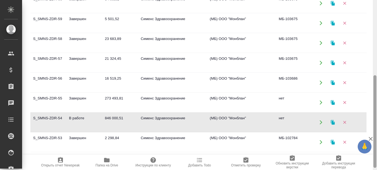
scroll to position [0, 0]
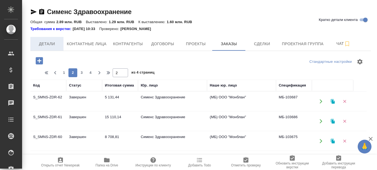
click at [49, 43] on span "Детали" at bounding box center [47, 44] width 26 height 7
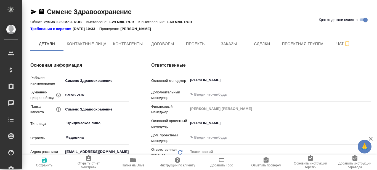
type textarea "x"
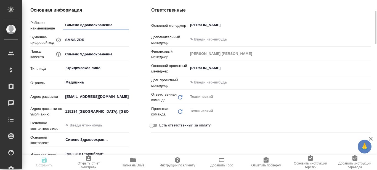
type textarea "x"
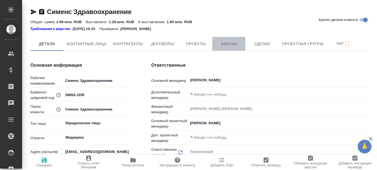
click at [226, 43] on span "Заказы" at bounding box center [229, 44] width 26 height 7
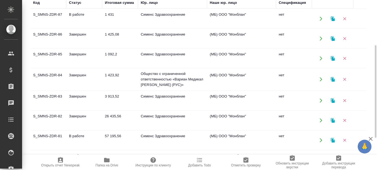
scroll to position [110, 0]
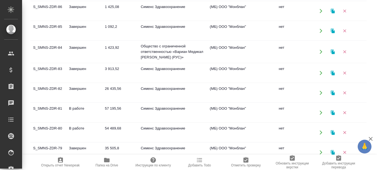
click at [77, 127] on td "В работе" at bounding box center [84, 132] width 36 height 19
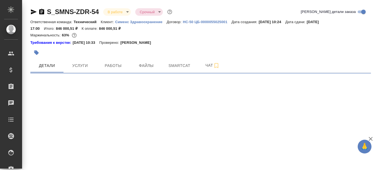
select select "RU"
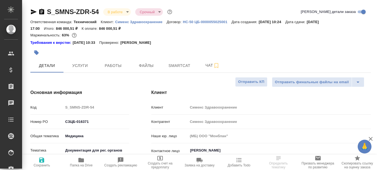
type textarea "x"
click at [110, 67] on span "Работы" at bounding box center [113, 65] width 26 height 7
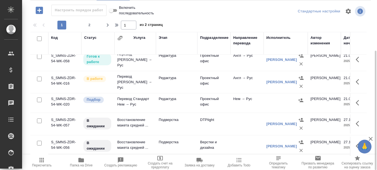
scroll to position [459, 0]
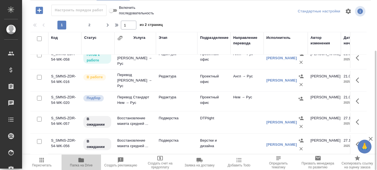
click at [81, 162] on icon "button" at bounding box center [81, 160] width 6 height 4
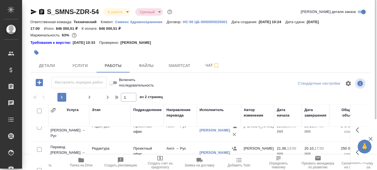
scroll to position [459, 67]
click at [47, 66] on span "Детали" at bounding box center [47, 65] width 26 height 7
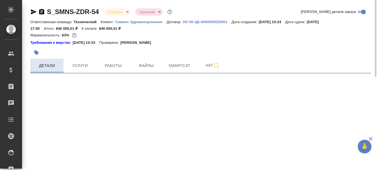
select select "RU"
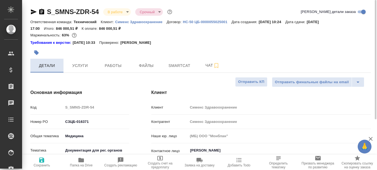
type textarea "x"
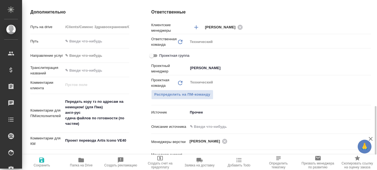
scroll to position [276, 0]
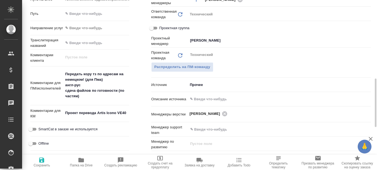
type textarea "x"
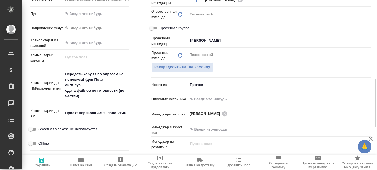
type textarea "x"
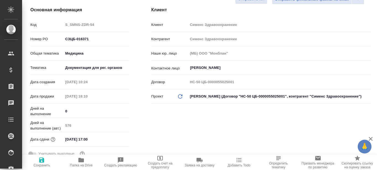
scroll to position [0, 0]
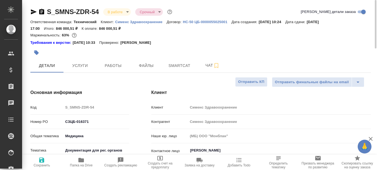
type textarea "x"
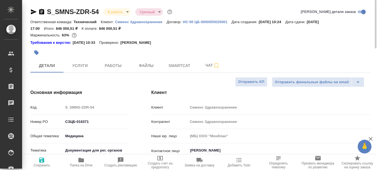
type textarea "x"
drag, startPoint x: 100, startPoint y: 11, endPoint x: 49, endPoint y: 14, distance: 51.7
click at [49, 13] on div "S_SMNS-ZDR-54 В работе inProgress Срочный urgent" at bounding box center [101, 11] width 143 height 9
copy link "S_SMNS-ZDR-54"
type textarea "x"
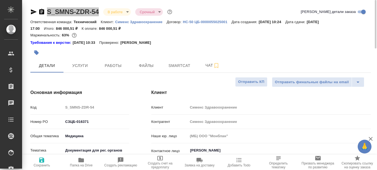
type textarea "x"
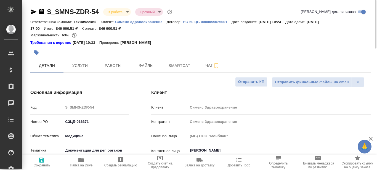
click at [195, 41] on div "Требования к верстке: 14.05.2025 10:33 Проверено: Петрова Валерия" at bounding box center [200, 43] width 341 height 6
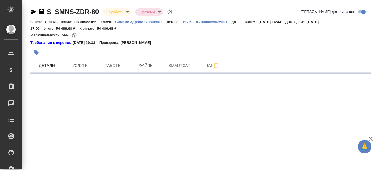
select select "RU"
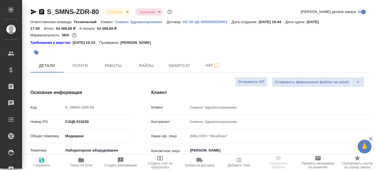
type textarea "x"
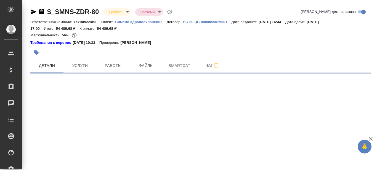
select select "RU"
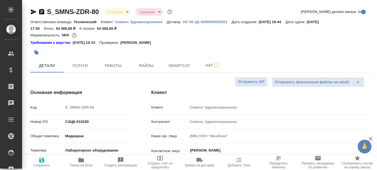
type textarea "x"
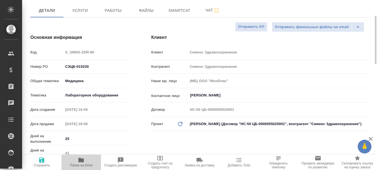
click at [81, 160] on icon "button" at bounding box center [81, 160] width 6 height 4
type textarea "x"
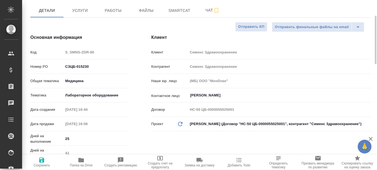
type textarea "x"
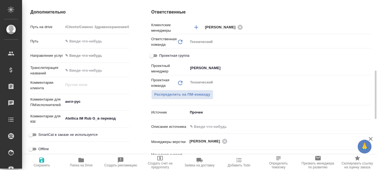
scroll to position [331, 0]
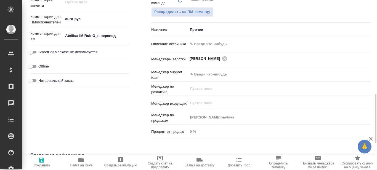
type textarea "x"
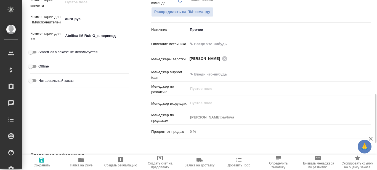
type textarea "x"
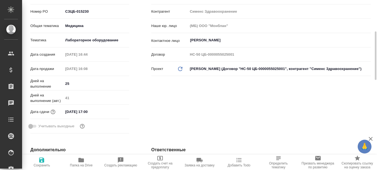
scroll to position [0, 0]
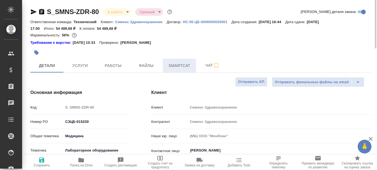
click at [178, 66] on span "Smartcat" at bounding box center [179, 65] width 26 height 7
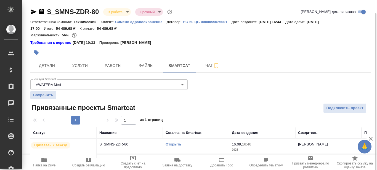
scroll to position [7, 0]
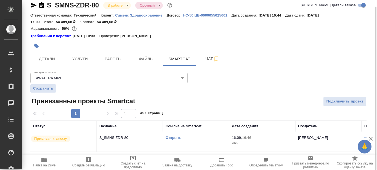
click at [177, 138] on link "Открыть" at bounding box center [174, 138] width 16 height 4
